Goal: Check status: Check status

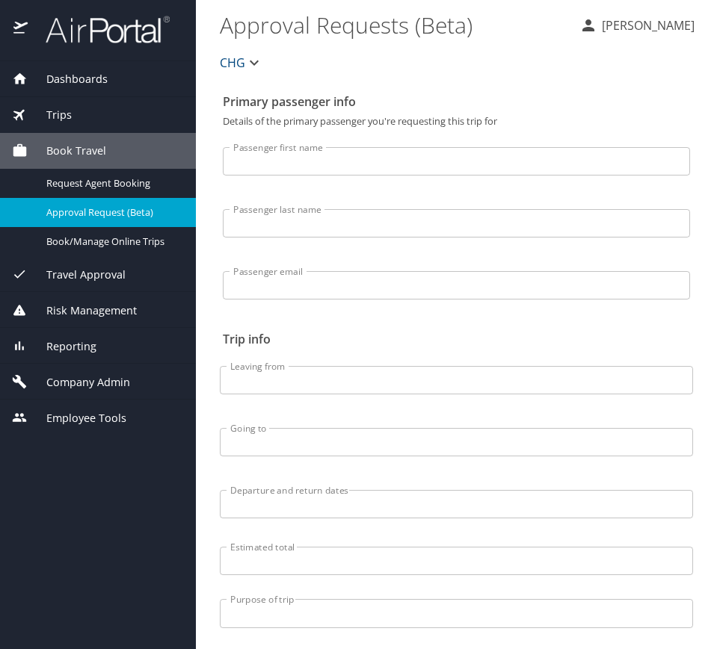
click at [96, 329] on div "Reporting" at bounding box center [98, 346] width 196 height 36
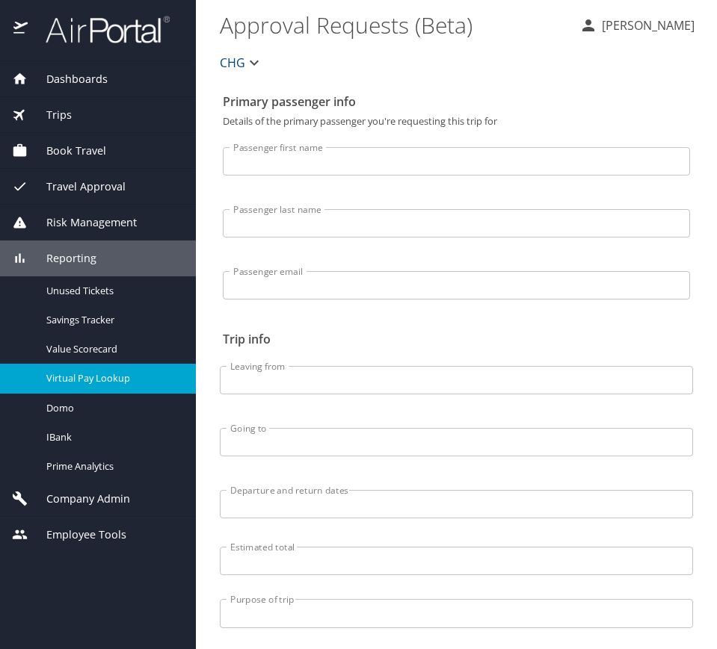
click at [115, 378] on span "Virtual Pay Lookup" at bounding box center [112, 378] width 132 height 14
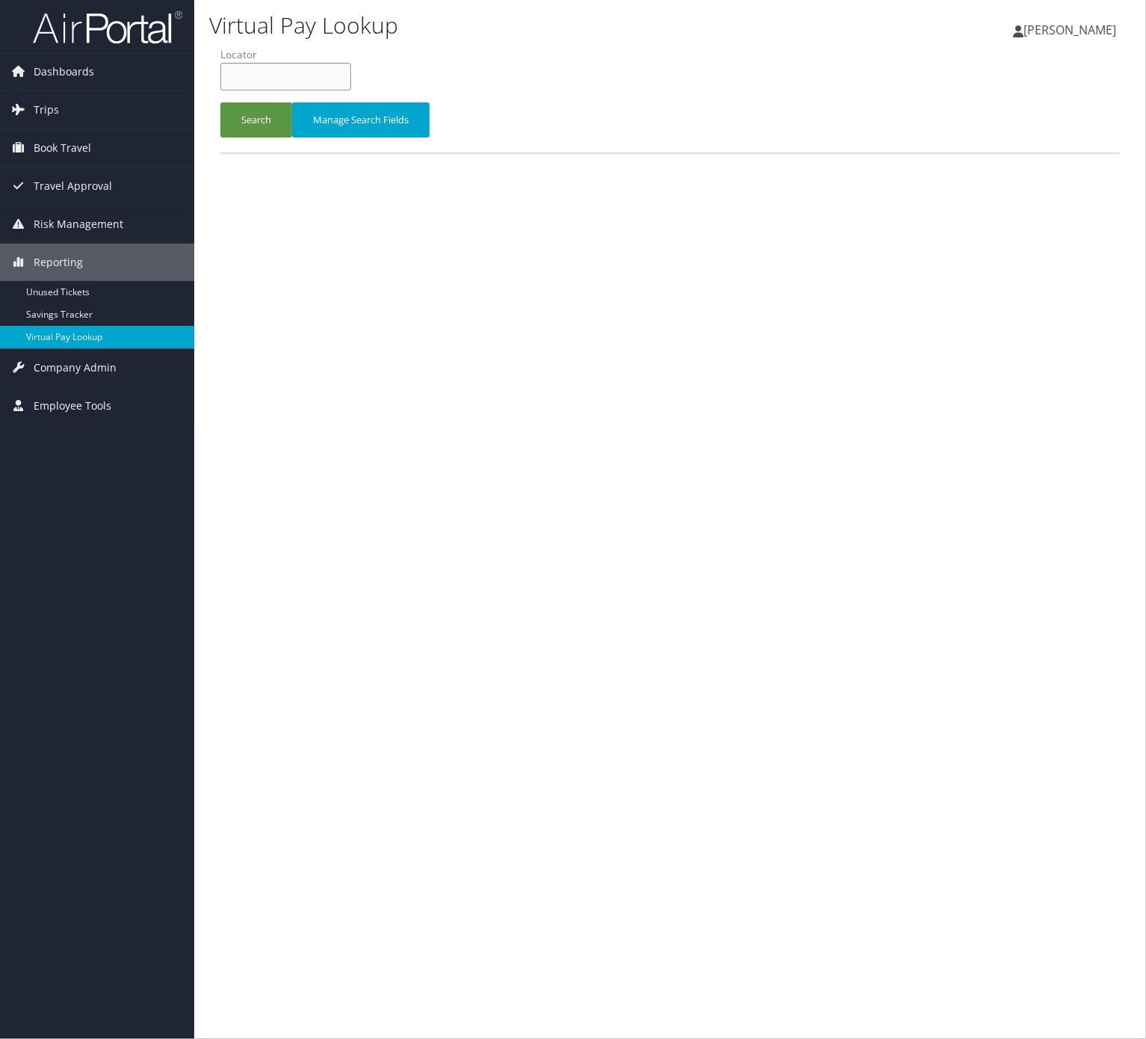
click at [272, 71] on input "text" at bounding box center [285, 77] width 131 height 28
paste input "ECOZBL"
type input "ECOZBL"
click at [239, 139] on div "Search Manage Search Fields" at bounding box center [670, 127] width 922 height 50
drag, startPoint x: 228, startPoint y: 124, endPoint x: 114, endPoint y: 143, distance: 115.1
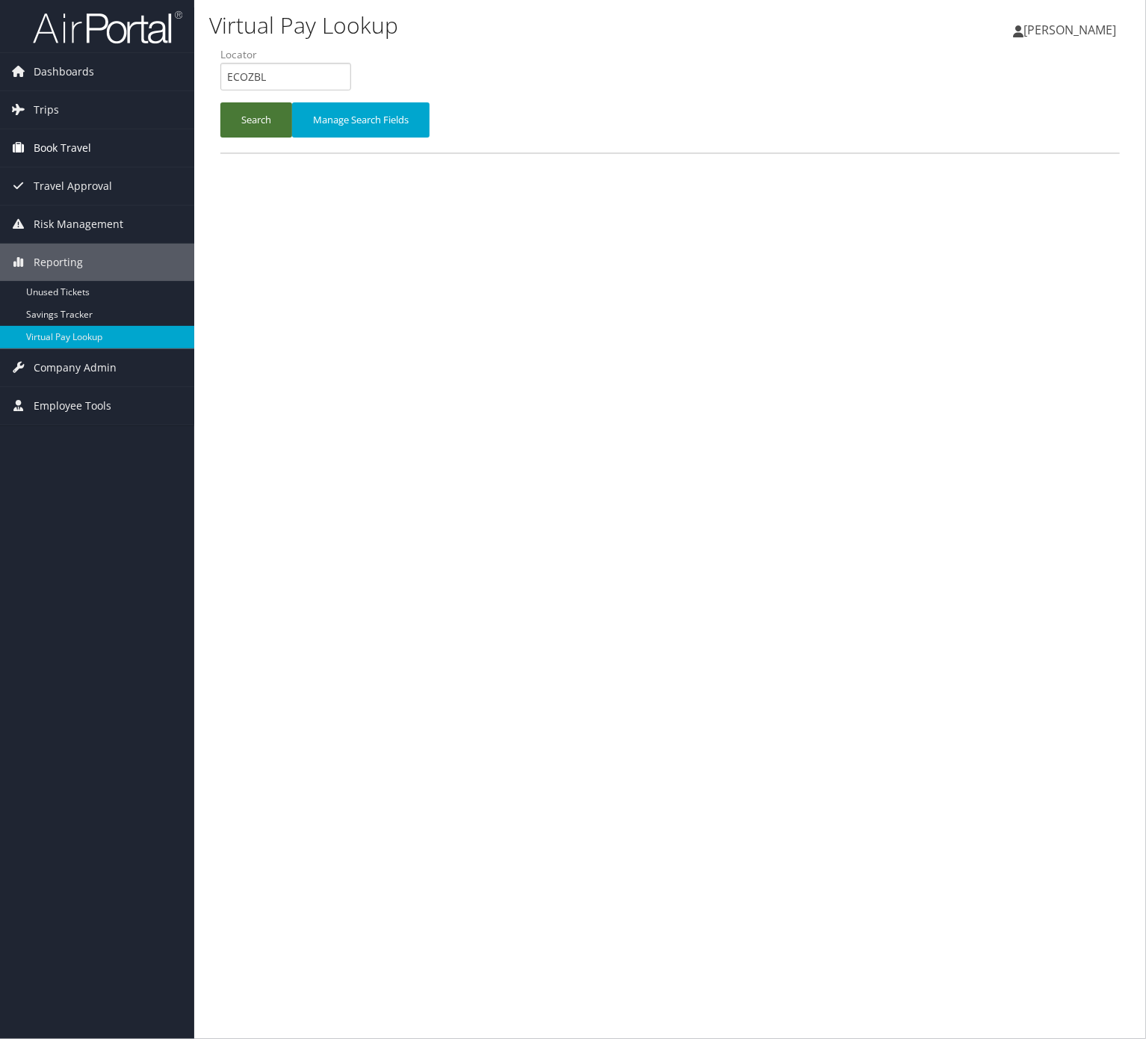
click at [232, 124] on button "Search" at bounding box center [256, 119] width 72 height 35
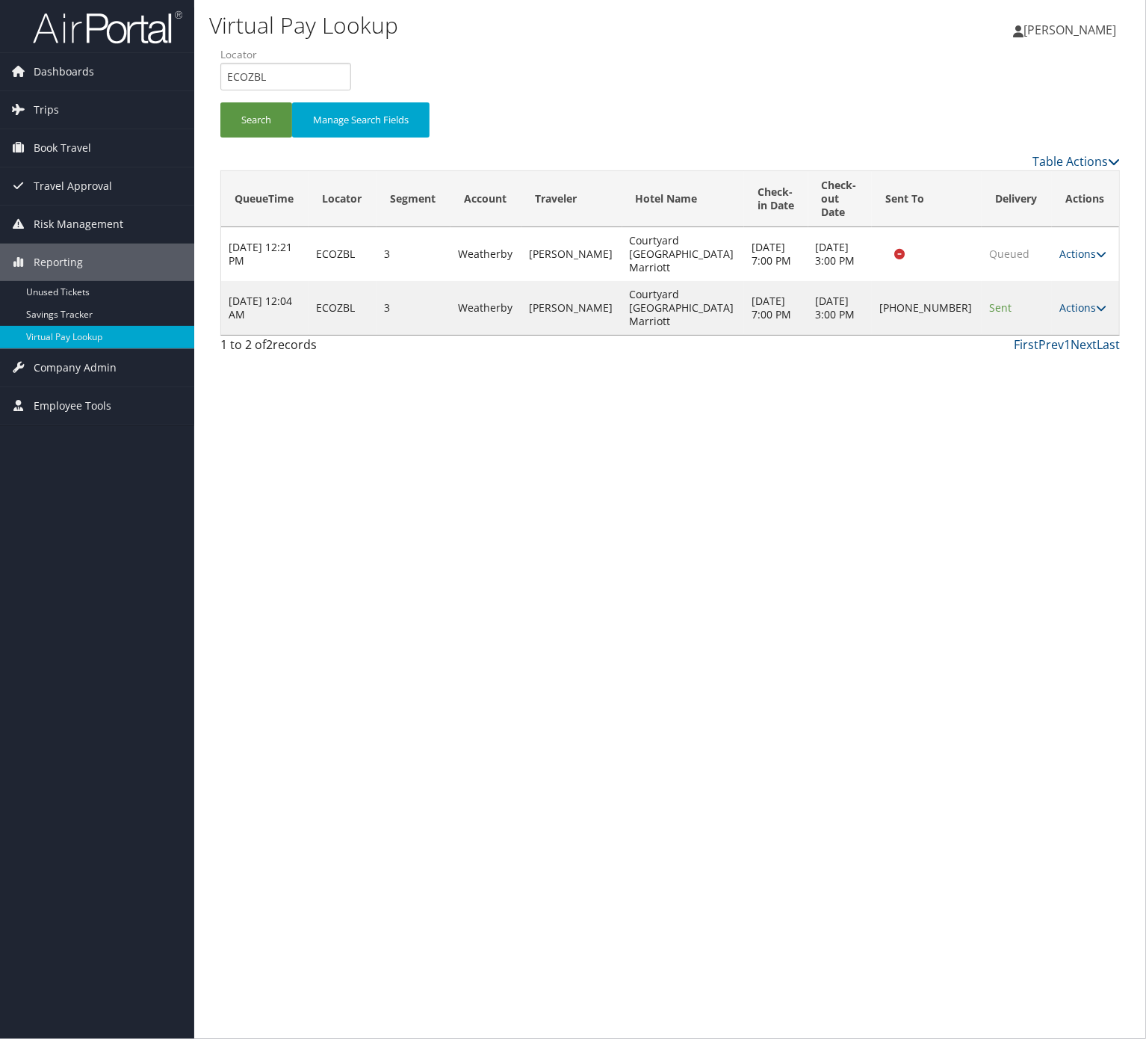
click at [1067, 281] on td "Actions Resend Logs Delivery Information View Itinerary" at bounding box center [1085, 308] width 67 height 54
click at [1067, 300] on link "Actions" at bounding box center [1083, 307] width 47 height 14
click at [992, 321] on link "Logs" at bounding box center [1028, 321] width 128 height 25
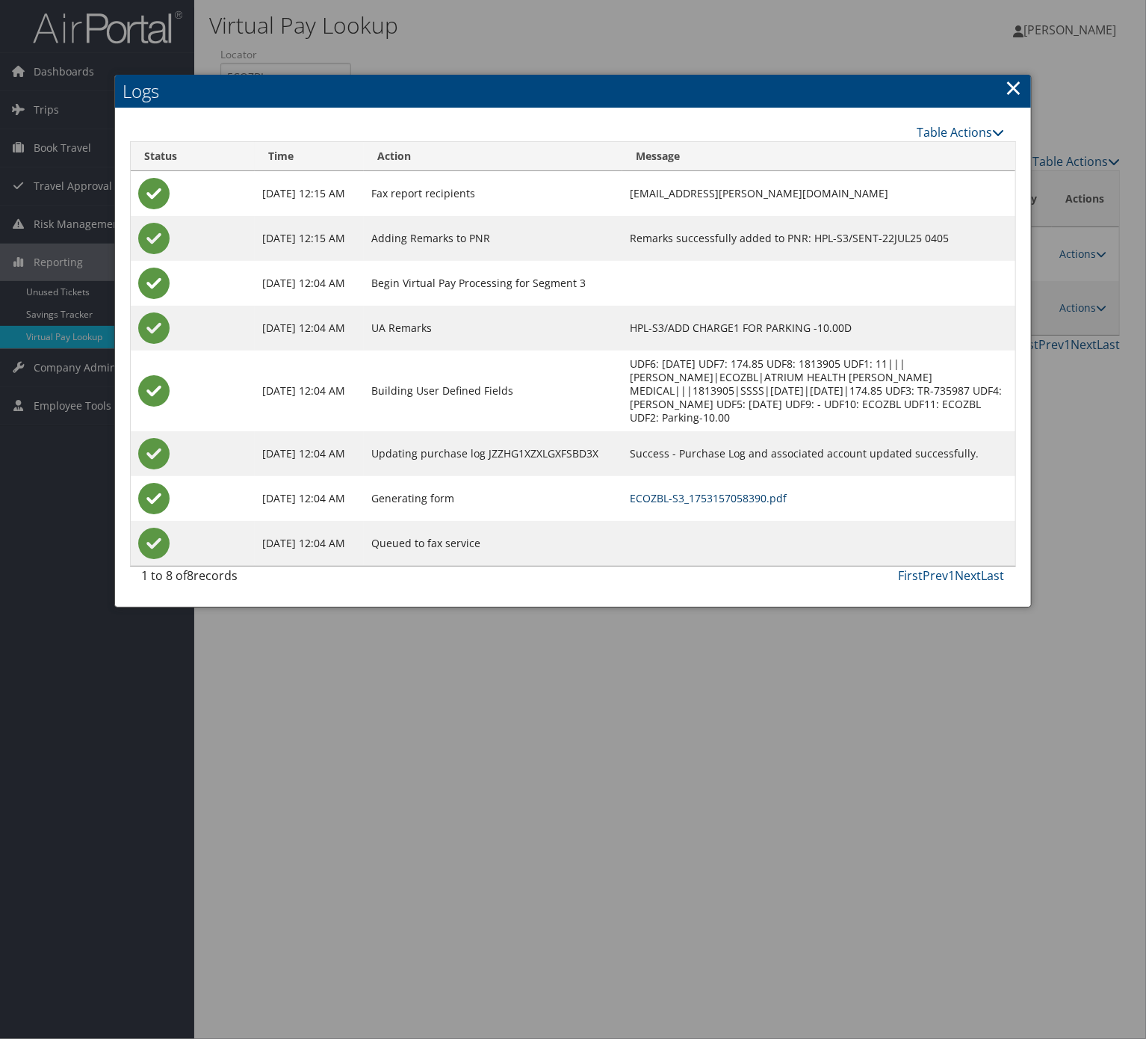
click at [643, 491] on link "ECOZBL-S3_1753157058390.pdf" at bounding box center [708, 498] width 157 height 14
